Goal: Entertainment & Leisure: Consume media (video, audio)

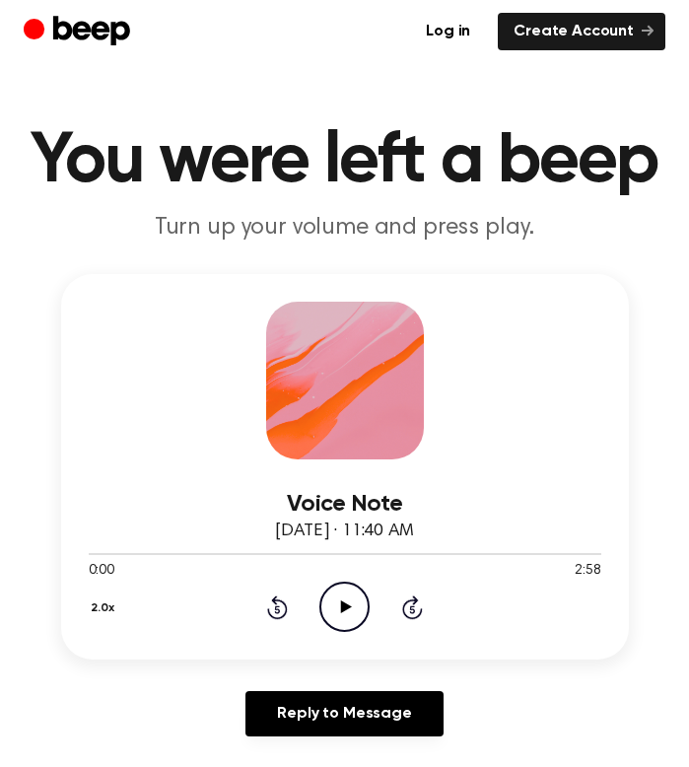
click at [357, 592] on icon "Play Audio" at bounding box center [345, 607] width 50 height 50
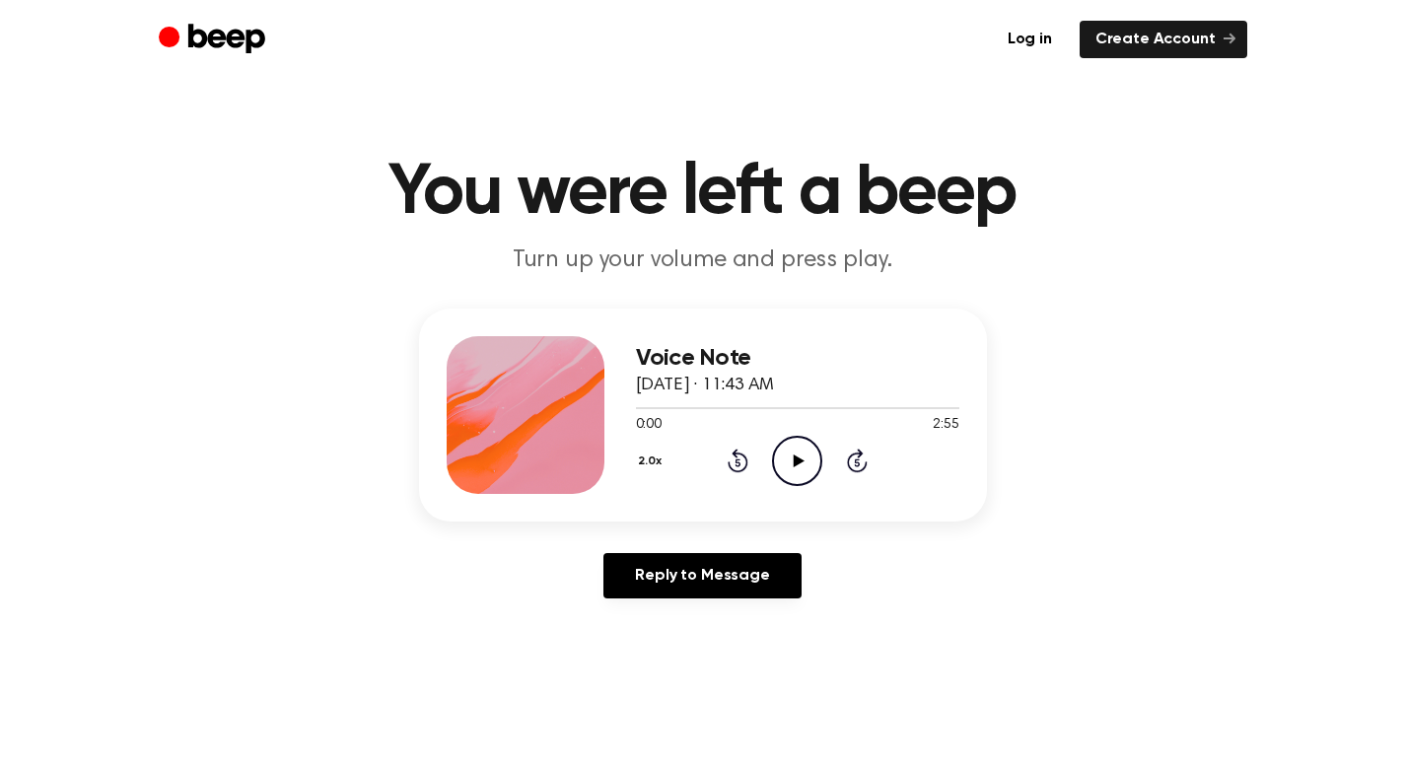
click at [785, 464] on icon "Play Audio" at bounding box center [797, 461] width 50 height 50
click at [801, 466] on icon "Play Audio" at bounding box center [797, 461] width 50 height 50
